Goal: Task Accomplishment & Management: Use online tool/utility

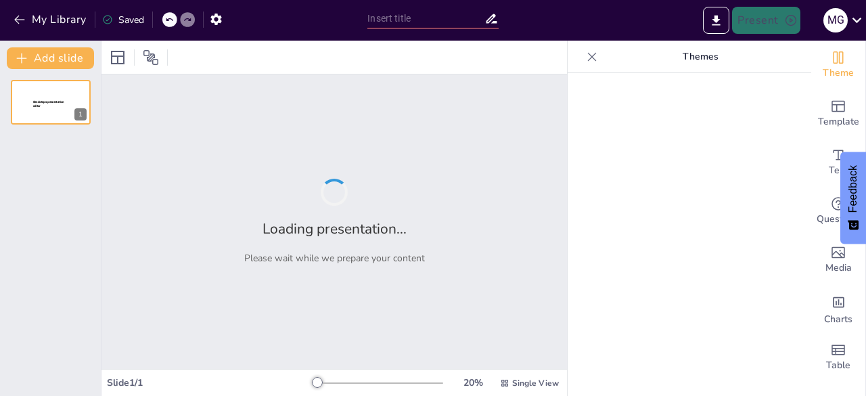
type input "AK Cola: The Fresh Face of British Refreshment"
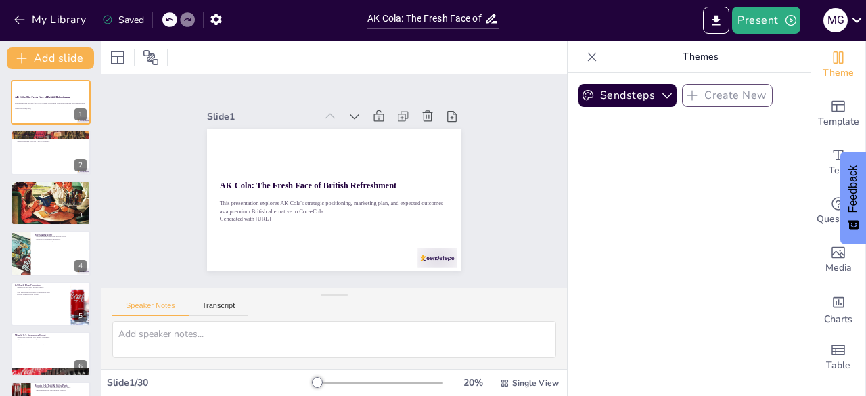
checkbox input "true"
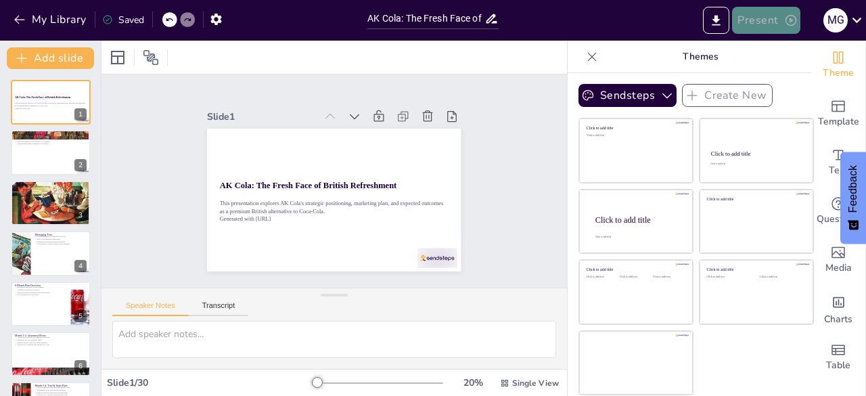
click at [748, 20] on button "Present" at bounding box center [766, 20] width 68 height 27
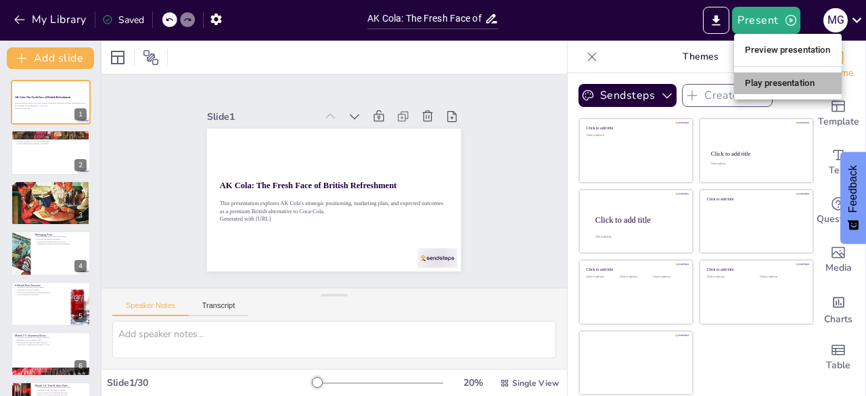
click at [762, 76] on li "Play presentation" at bounding box center [788, 83] width 108 height 22
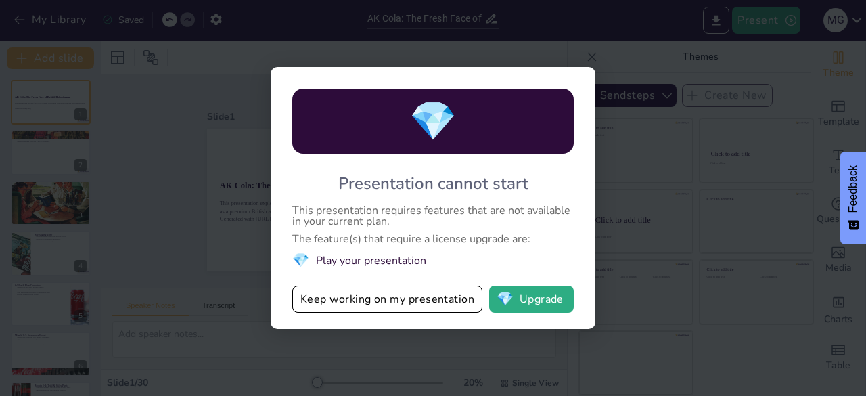
click at [648, 211] on div "💎 Presentation cannot start This presentation requires features that are not av…" at bounding box center [433, 198] width 866 height 396
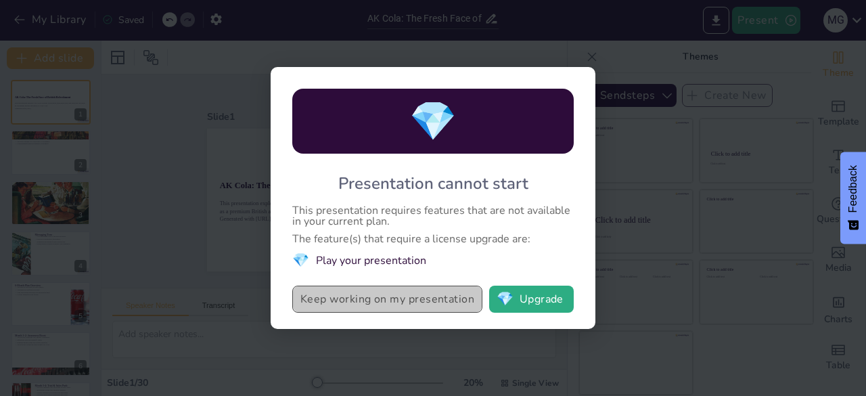
click at [376, 300] on button "Keep working on my presentation" at bounding box center [387, 299] width 190 height 27
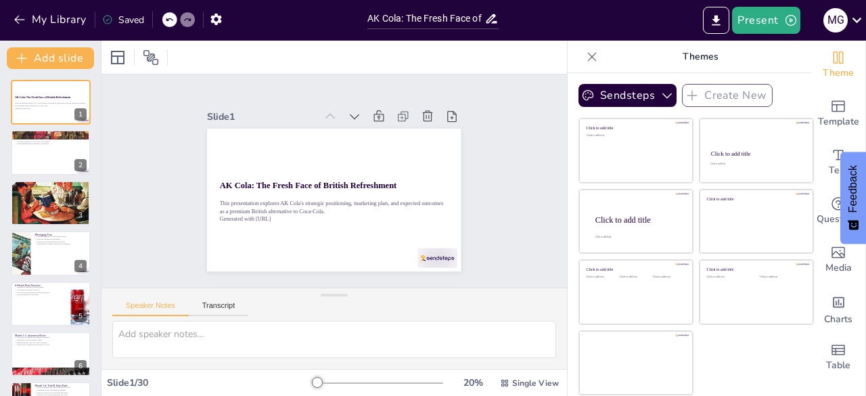
checkbox input "true"
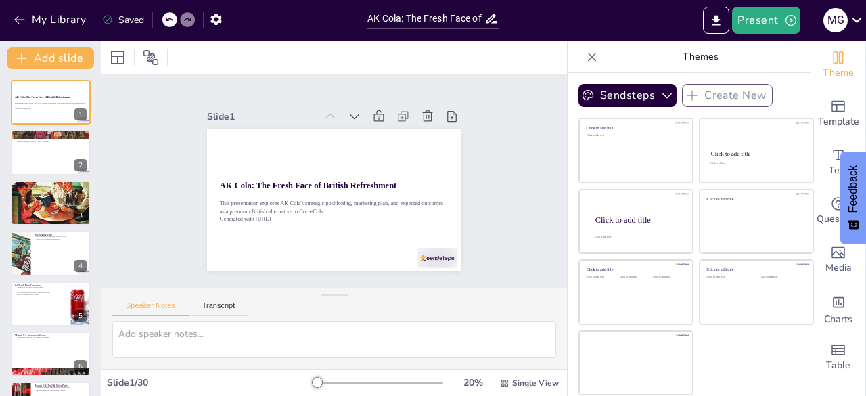
checkbox input "true"
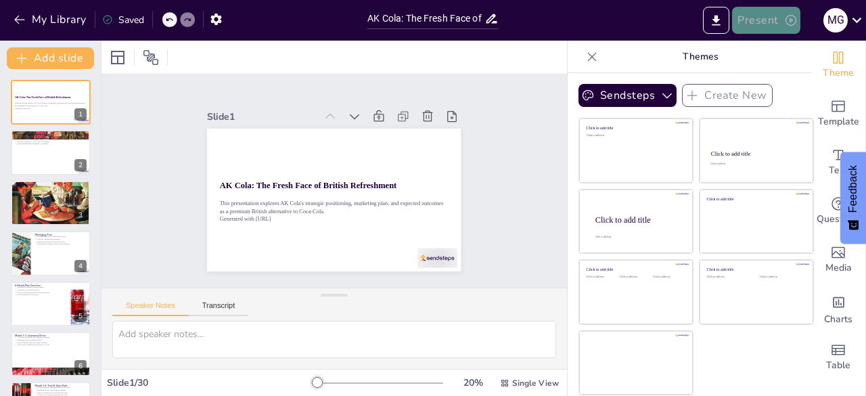
click at [798, 21] on button "Present" at bounding box center [766, 20] width 68 height 27
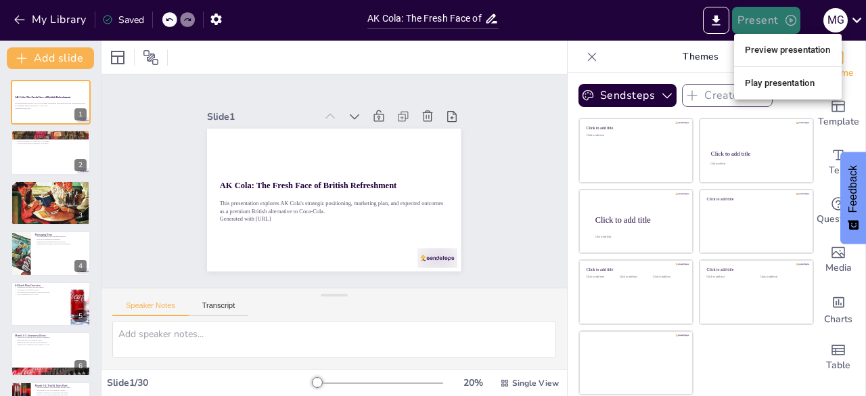
click at [798, 21] on div at bounding box center [433, 198] width 866 height 396
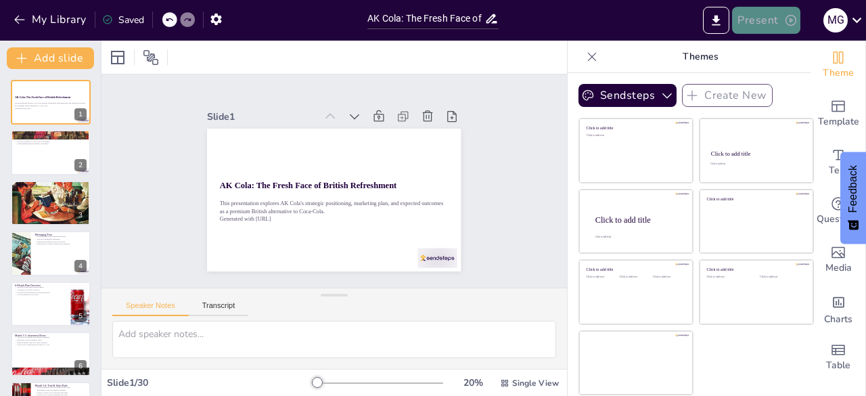
click at [784, 14] on icon "button" at bounding box center [791, 21] width 14 height 14
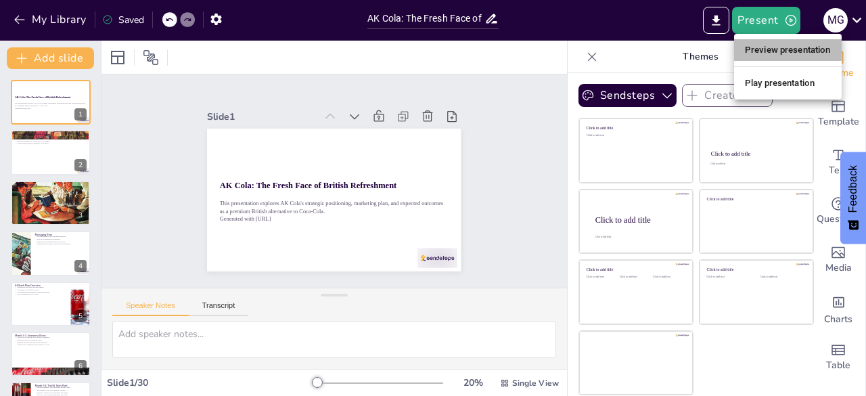
click at [772, 48] on li "Preview presentation" at bounding box center [788, 50] width 108 height 22
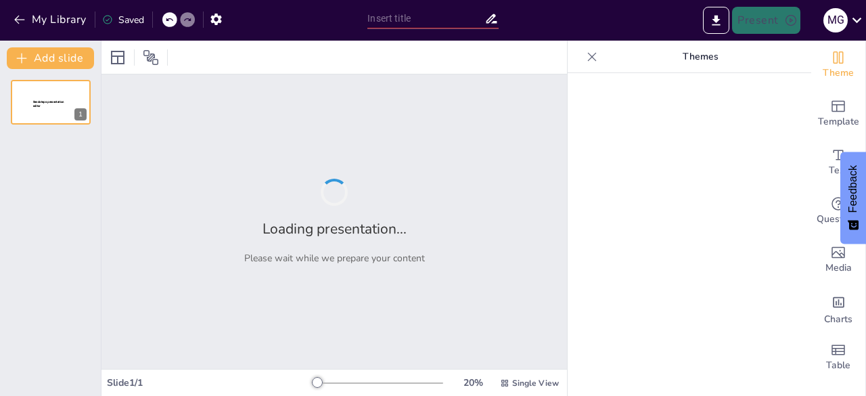
type input "AK Cola: The Fresh Face of British Refreshment"
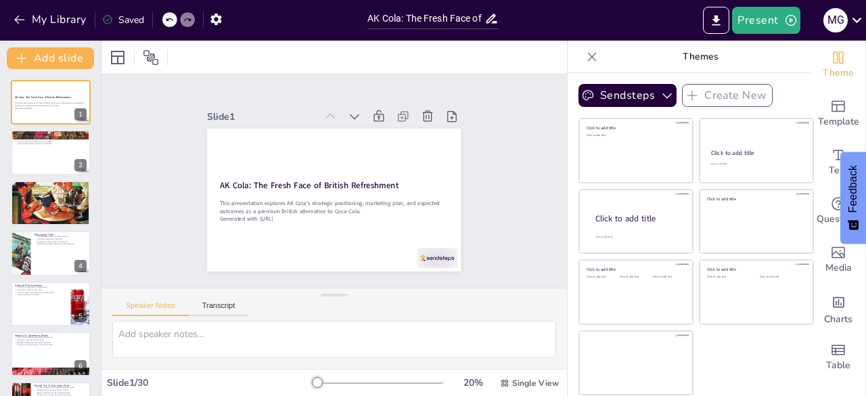
checkbox input "true"
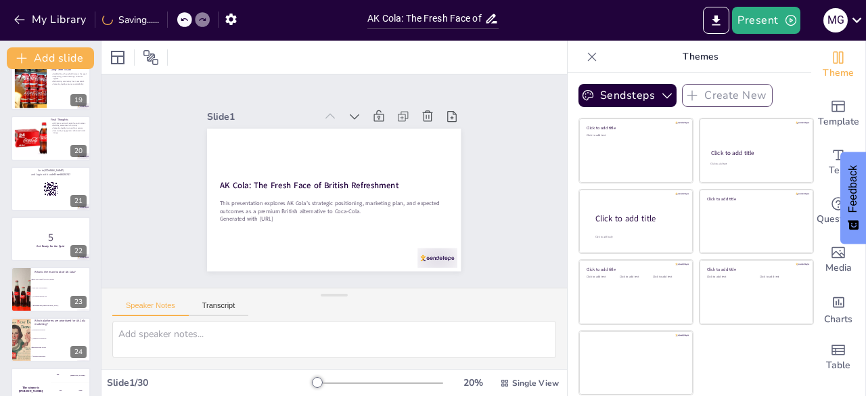
scroll to position [1151, 0]
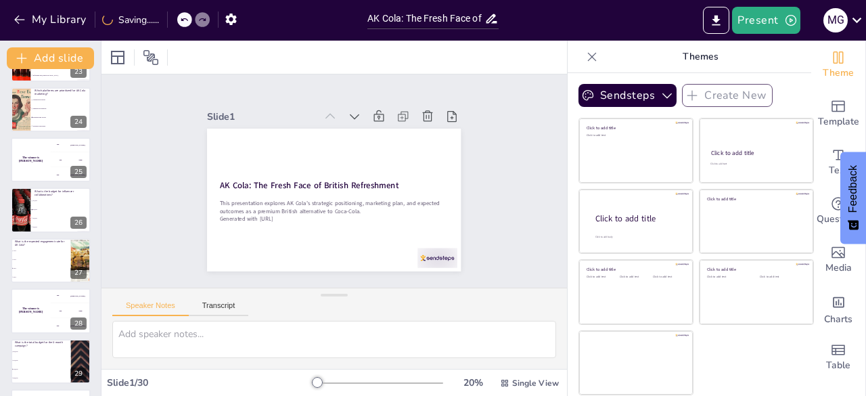
checkbox input "true"
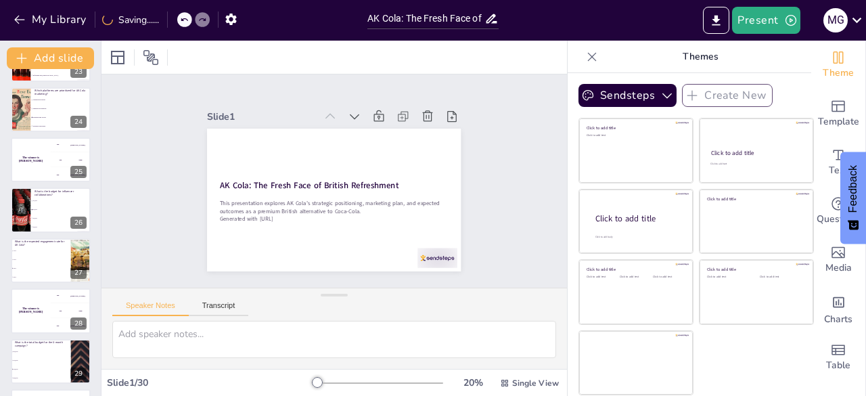
checkbox input "true"
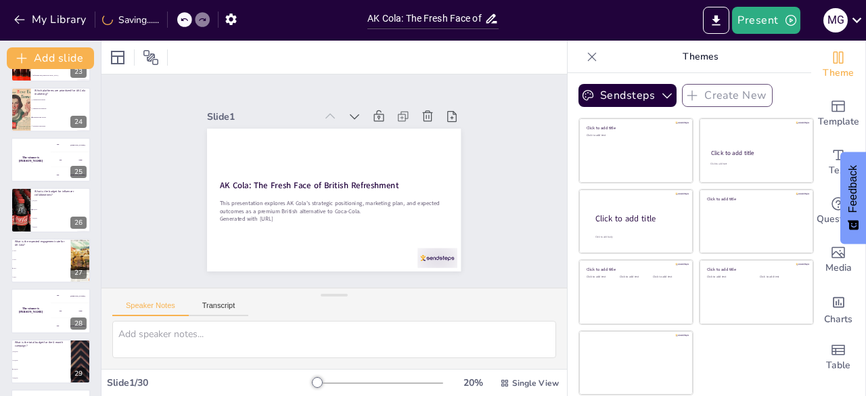
checkbox input "true"
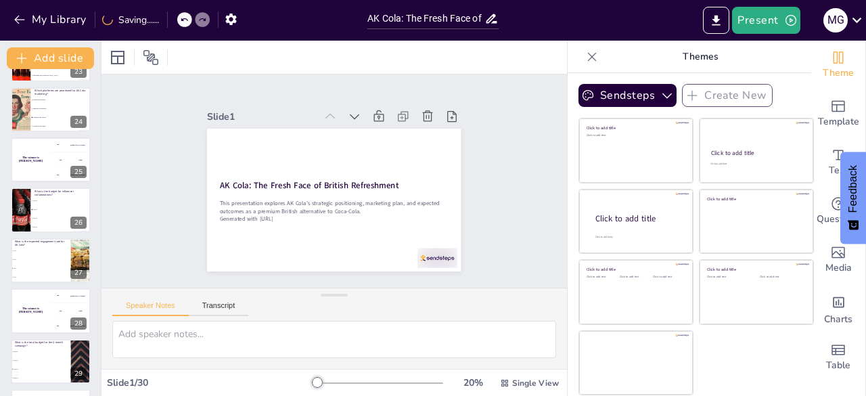
checkbox input "true"
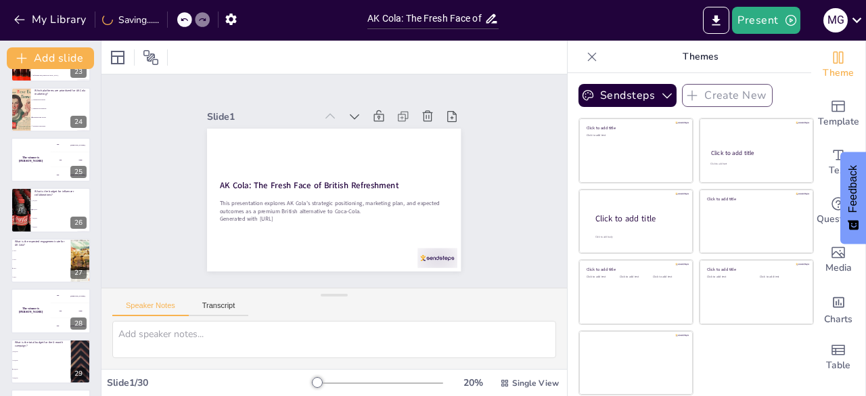
checkbox input "true"
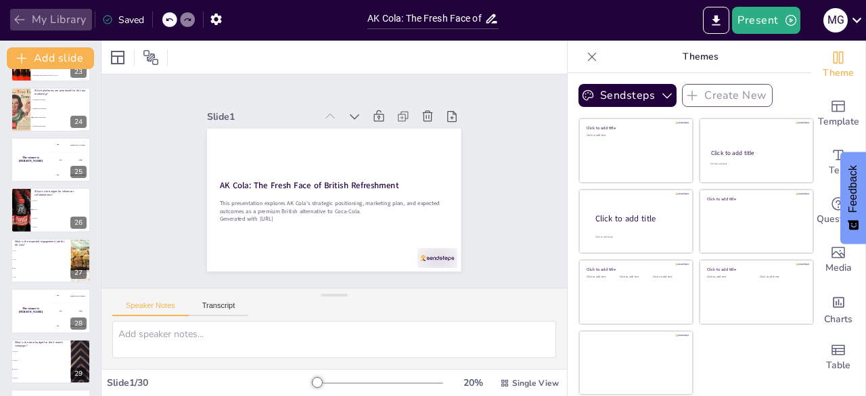
click at [29, 17] on button "My Library" at bounding box center [51, 20] width 82 height 22
